Goal: Task Accomplishment & Management: Manage account settings

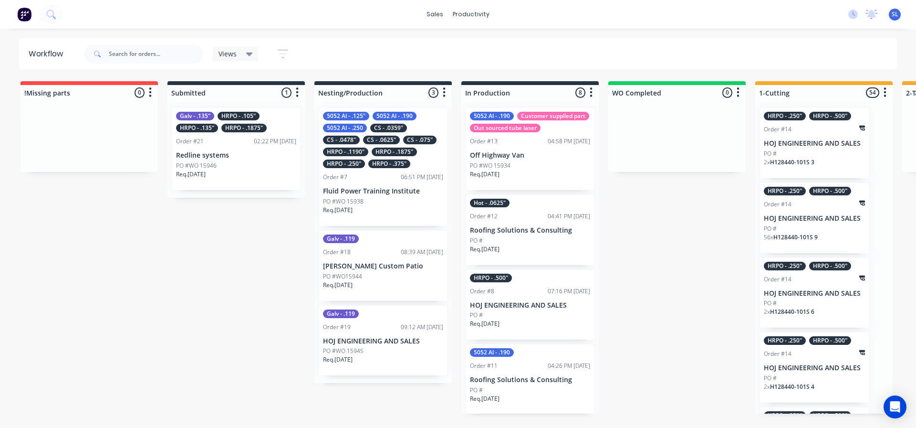
click at [559, 170] on div "PO #WO 15934" at bounding box center [530, 165] width 120 height 9
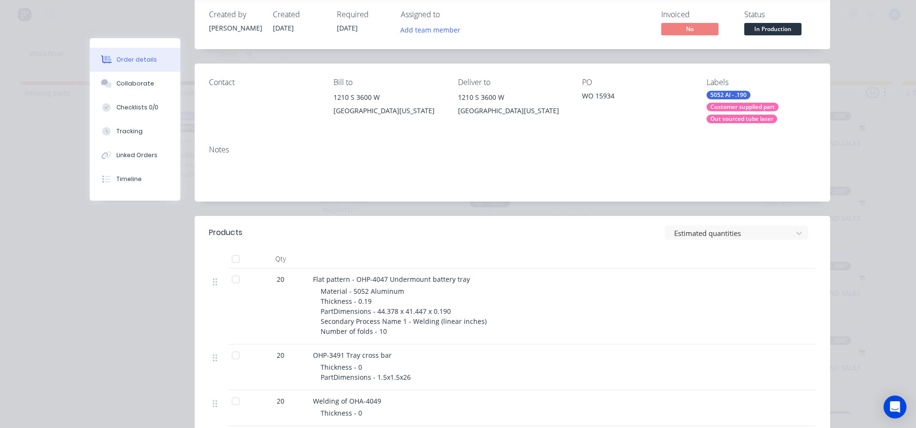
scroll to position [95, 0]
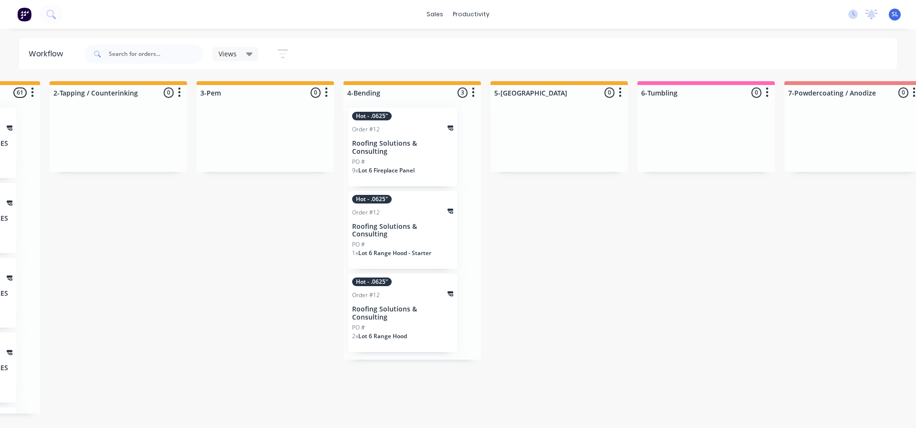
scroll to position [0, 858]
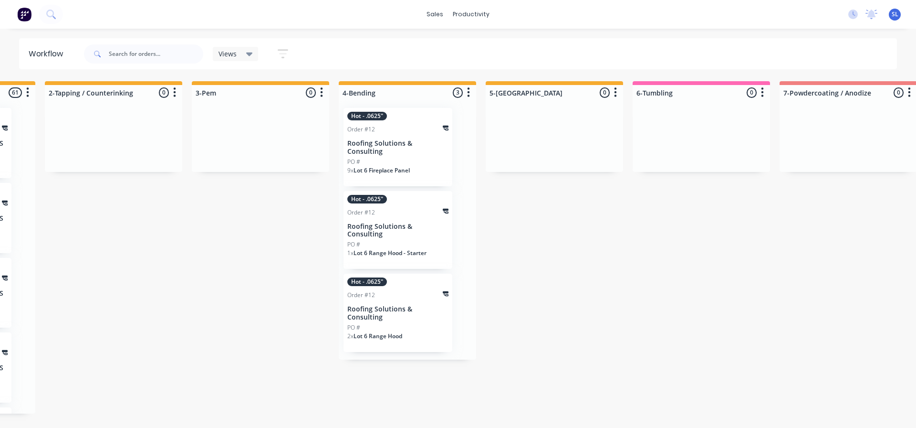
click at [413, 137] on div "Hot - .0625" Order #12 Roofing Solutions & Consulting PO # 9 x Lot 6 Fireplace …" at bounding box center [398, 147] width 109 height 78
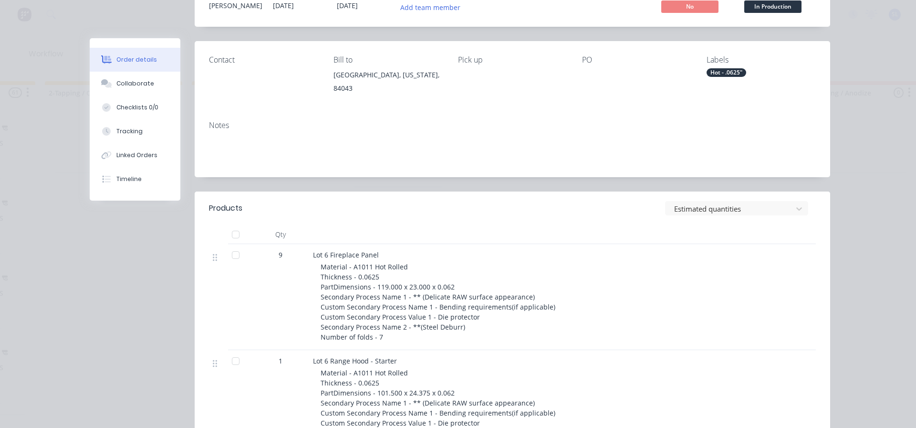
scroll to position [0, 0]
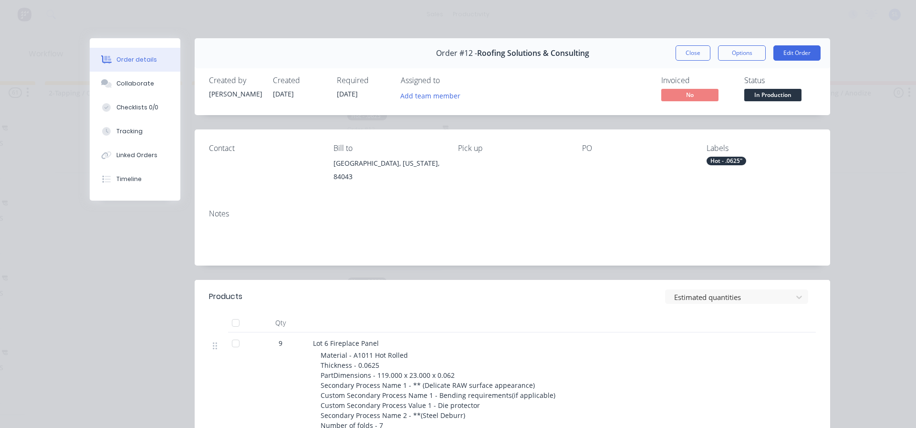
click at [57, 245] on div "Order details Collaborate Checklists 0/0 Tracking Linked Orders Timeline Order …" at bounding box center [458, 214] width 916 height 428
click at [880, 29] on div "Order details Collaborate Checklists 0/0 Tracking Linked Orders Timeline Order …" at bounding box center [458, 214] width 916 height 428
